Goal: Information Seeking & Learning: Learn about a topic

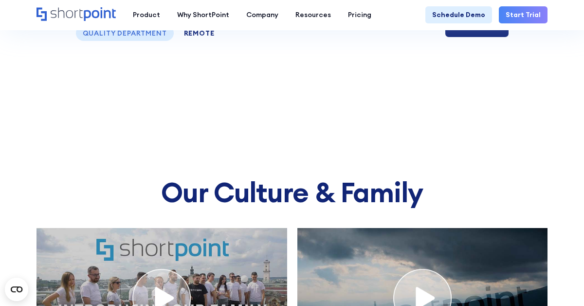
scroll to position [3689, 0]
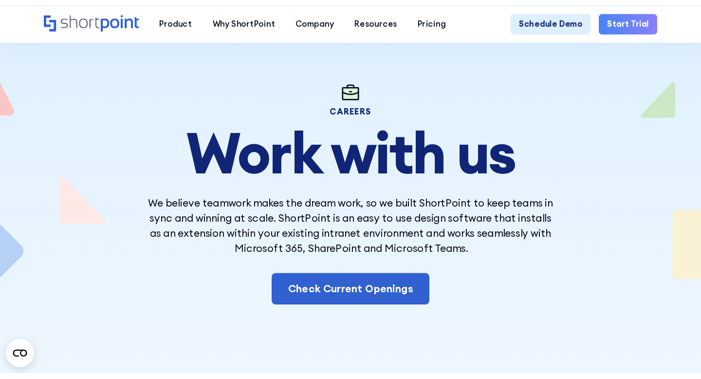
scroll to position [41, 0]
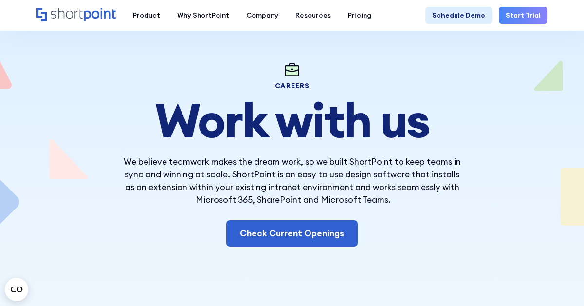
drag, startPoint x: 121, startPoint y: 158, endPoint x: 441, endPoint y: 210, distance: 323.7
click at [440, 210] on div "careers Work with us We believe teamwork makes the dream work, so we built Shor…" at bounding box center [292, 154] width 341 height 186
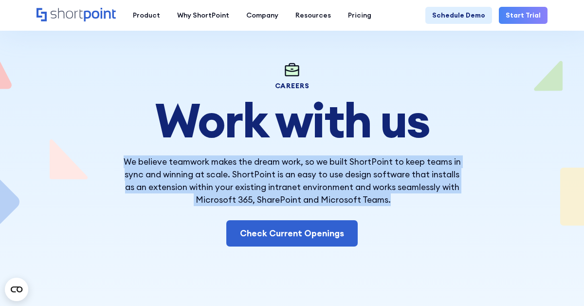
drag, startPoint x: 124, startPoint y: 161, endPoint x: 411, endPoint y: 203, distance: 290.3
click at [413, 203] on p "We believe teamwork makes the dream work, so we built ShortPoint to keep teams …" at bounding box center [292, 180] width 341 height 51
copy p "We believe teamwork makes the dream work, so we built ShortPoint to keep teams …"
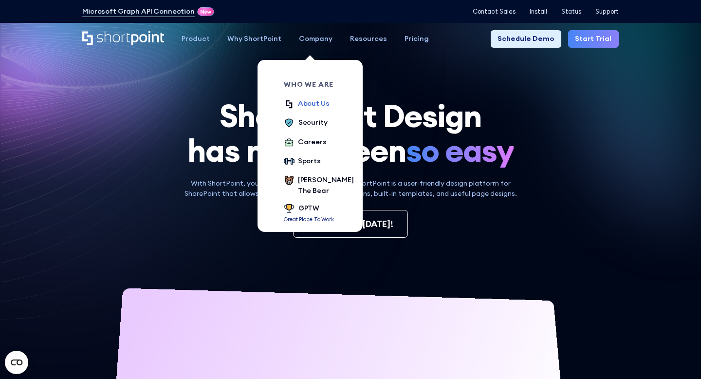
click at [309, 104] on div "About Us" at bounding box center [314, 103] width 32 height 11
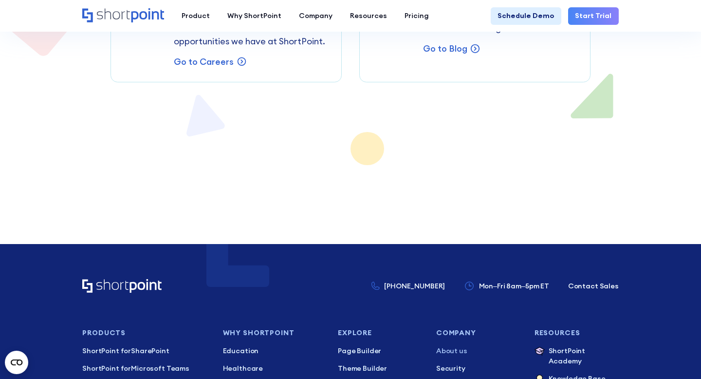
scroll to position [6254, 0]
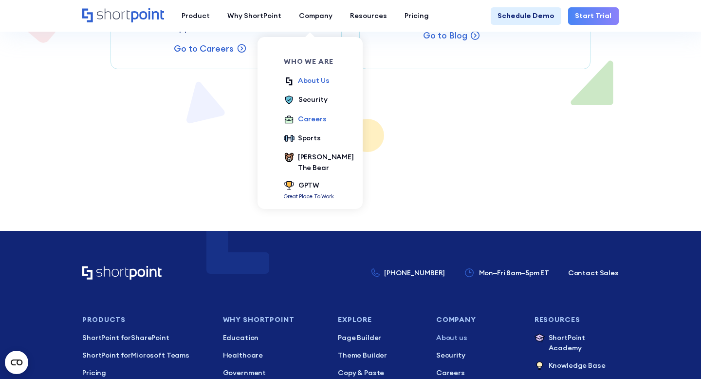
click at [308, 122] on div "Careers" at bounding box center [312, 119] width 29 height 11
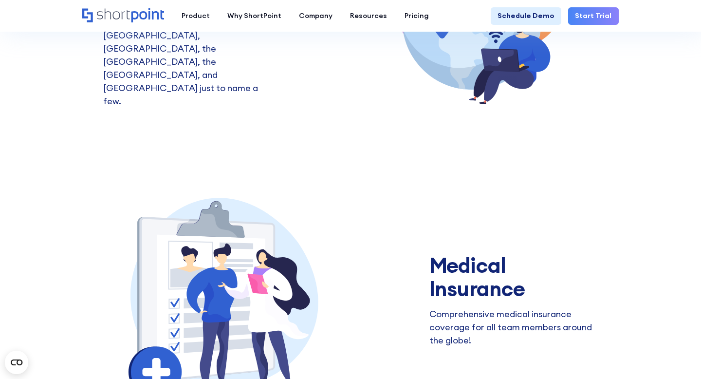
scroll to position [650, 0]
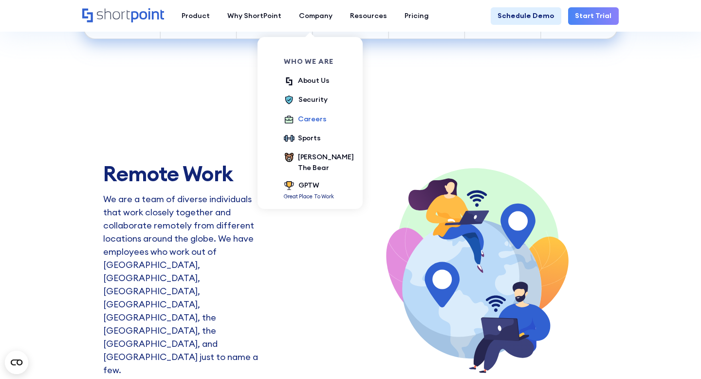
click at [302, 119] on div "Careers" at bounding box center [312, 119] width 29 height 11
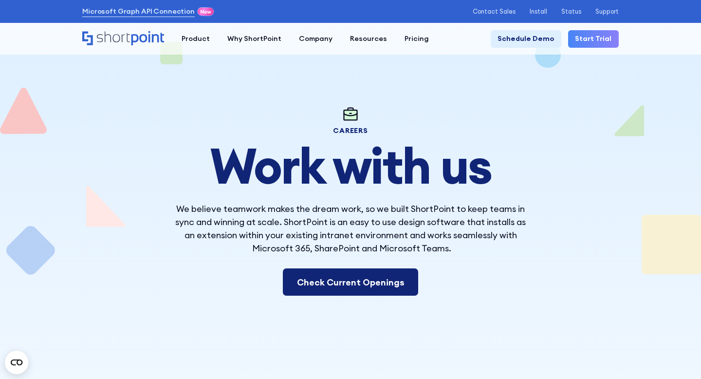
click at [353, 285] on link "Check Current Openings" at bounding box center [351, 281] width 136 height 27
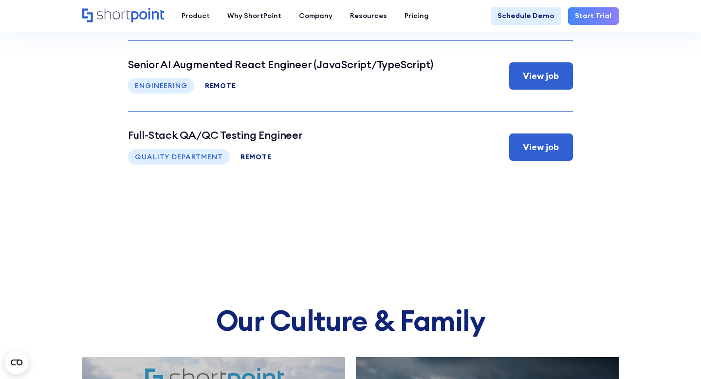
scroll to position [3769, 0]
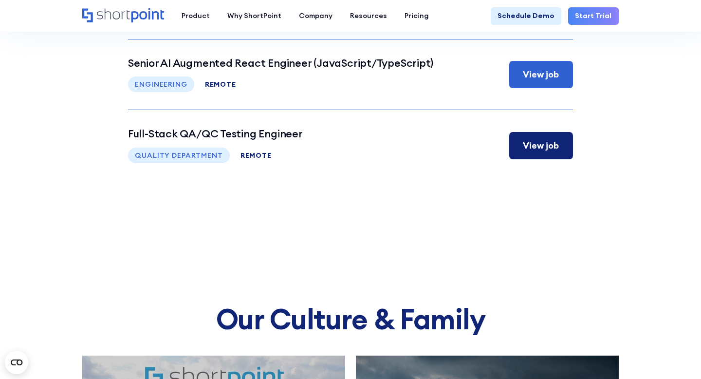
click at [284, 135] on h3 "Full-Stack QA/QC Testing Engineer" at bounding box center [215, 134] width 175 height 13
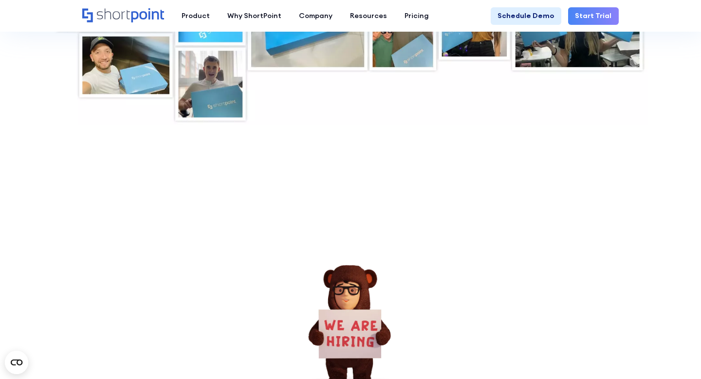
scroll to position [3260, 0]
